Goal: Task Accomplishment & Management: Manage account settings

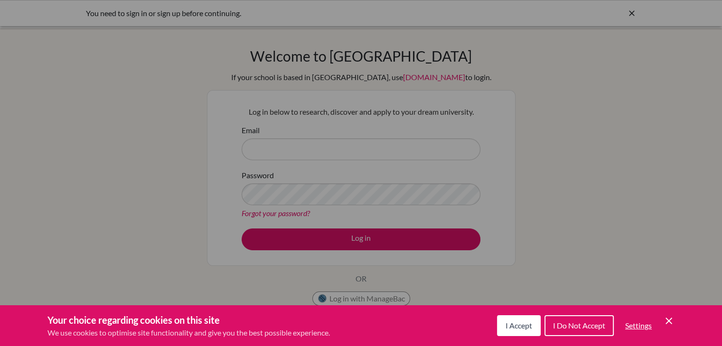
click at [507, 331] on button "I Accept" at bounding box center [519, 325] width 44 height 21
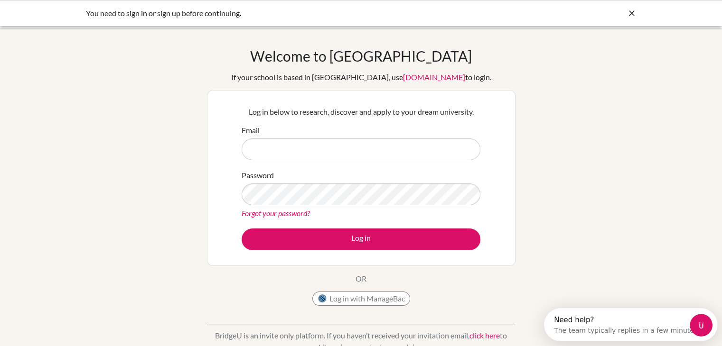
click at [169, 25] on div "You need to sign in or sign up before continuing." at bounding box center [361, 13] width 722 height 26
click at [169, 17] on div "You need to sign in or sign up before continuing." at bounding box center [290, 13] width 408 height 11
click at [208, 20] on div "You need to sign in or sign up before continuing." at bounding box center [361, 13] width 722 height 26
click at [631, 14] on icon at bounding box center [631, 13] width 9 height 9
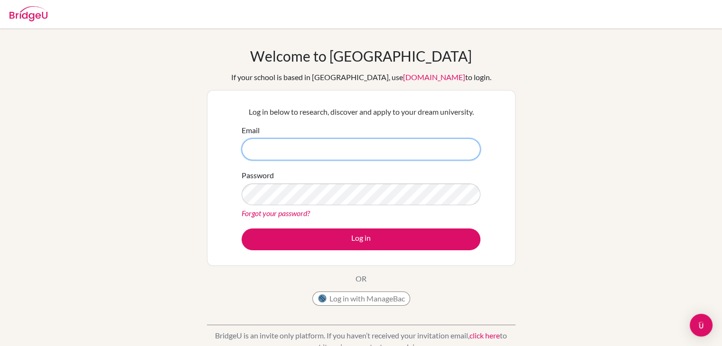
click at [442, 148] on input "Email" at bounding box center [360, 150] width 239 height 22
click at [241, 229] on button "Log in" at bounding box center [360, 240] width 239 height 22
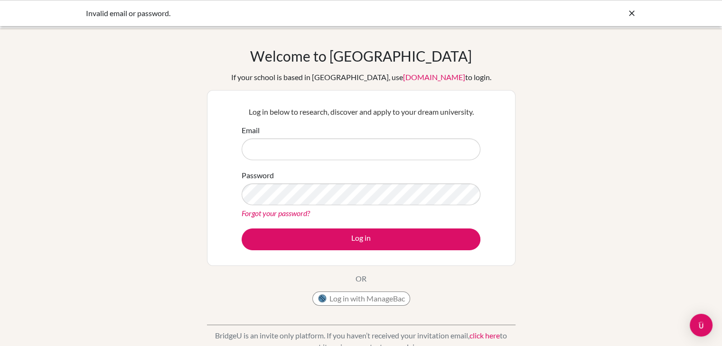
click at [414, 153] on input "Email" at bounding box center [360, 150] width 239 height 22
click at [414, 154] on input "Email" at bounding box center [360, 150] width 239 height 22
click at [387, 300] on button "Log in with ManageBac" at bounding box center [361, 299] width 98 height 14
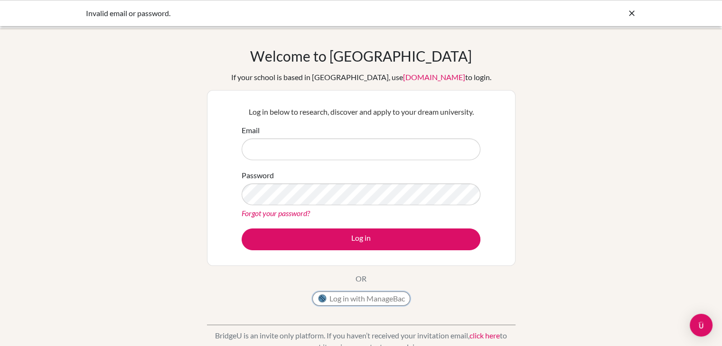
click at [387, 300] on button "Log in with ManageBac" at bounding box center [361, 299] width 98 height 14
click at [306, 156] on input "Email" at bounding box center [360, 150] width 239 height 22
